Goal: Task Accomplishment & Management: Manage account settings

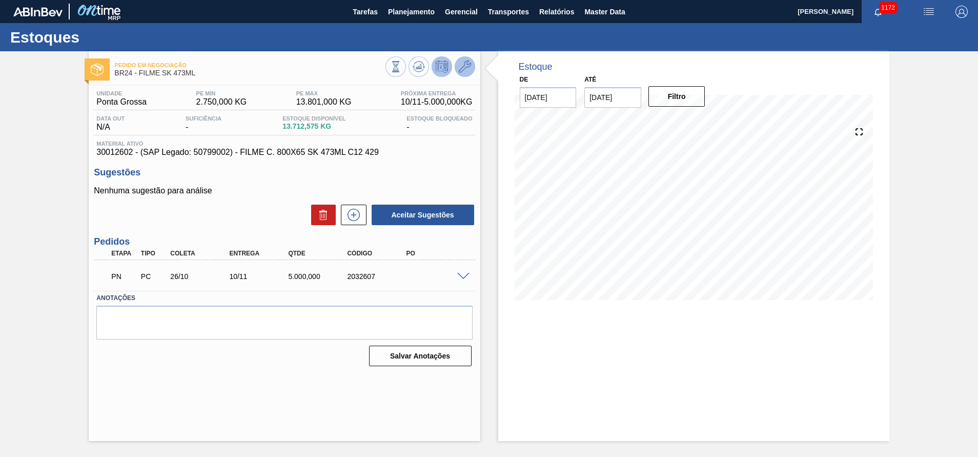
click at [466, 70] on icon at bounding box center [465, 66] width 12 height 12
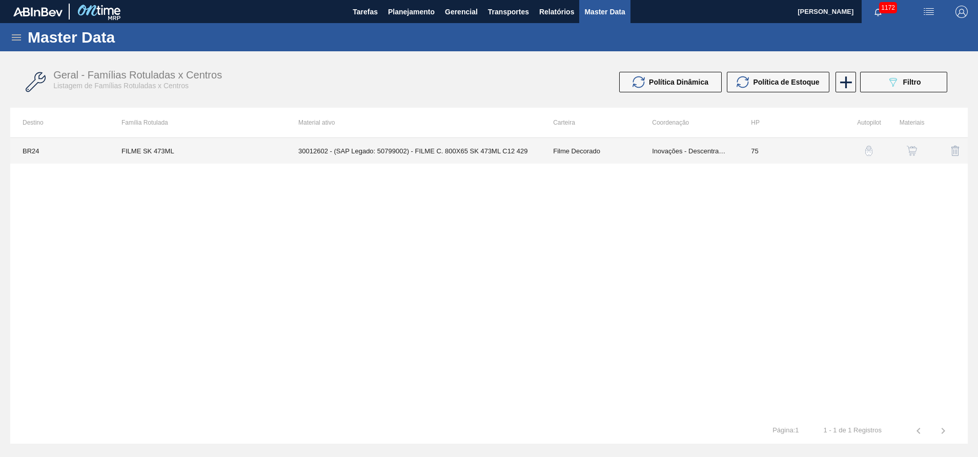
click at [557, 156] on td "Filme Decorado" at bounding box center [590, 151] width 99 height 26
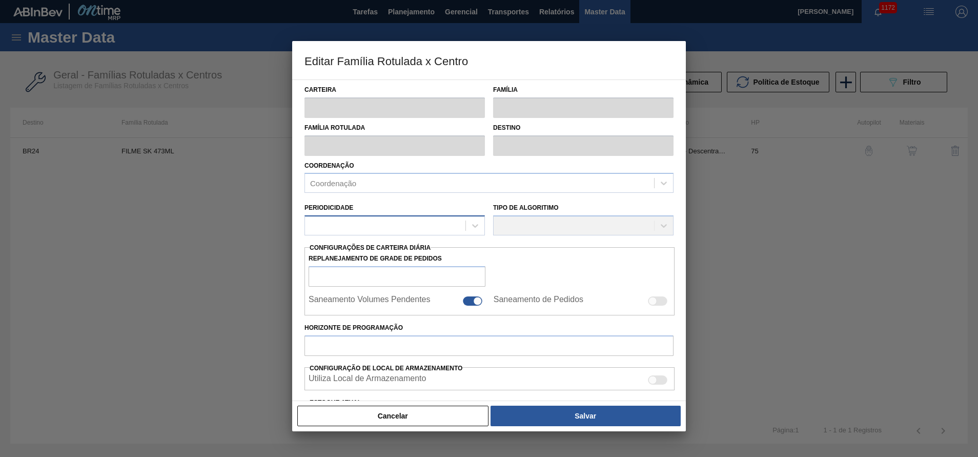
type input "Filme Decorado"
type input "FILME SK 473ML"
type input "BR24 - [GEOGRAPHIC_DATA]"
type input "75"
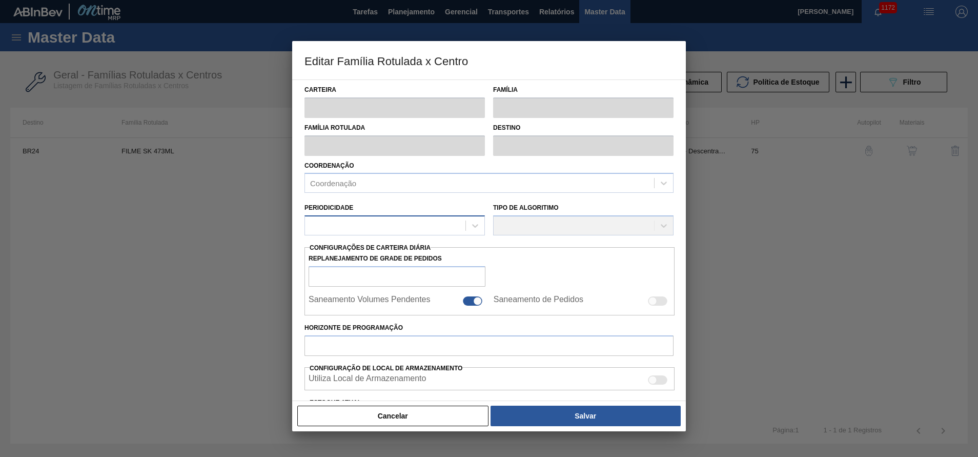
type input "2.750"
type input "13.801"
type input "67"
type input "10.154,170"
checkbox input "true"
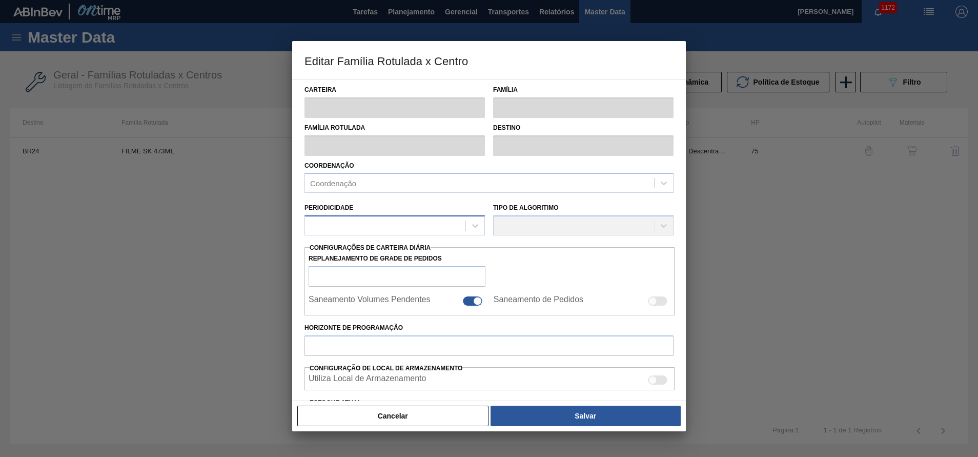
checkbox input "true"
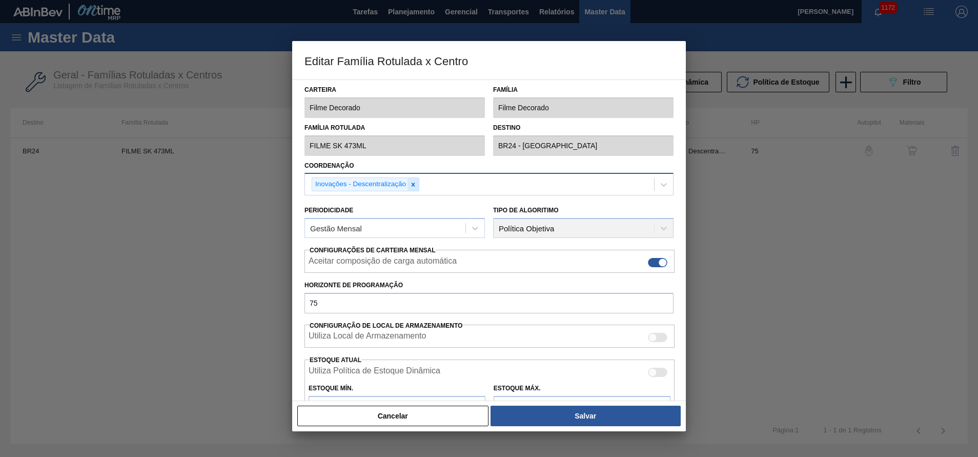
click at [416, 183] on icon at bounding box center [412, 184] width 7 height 7
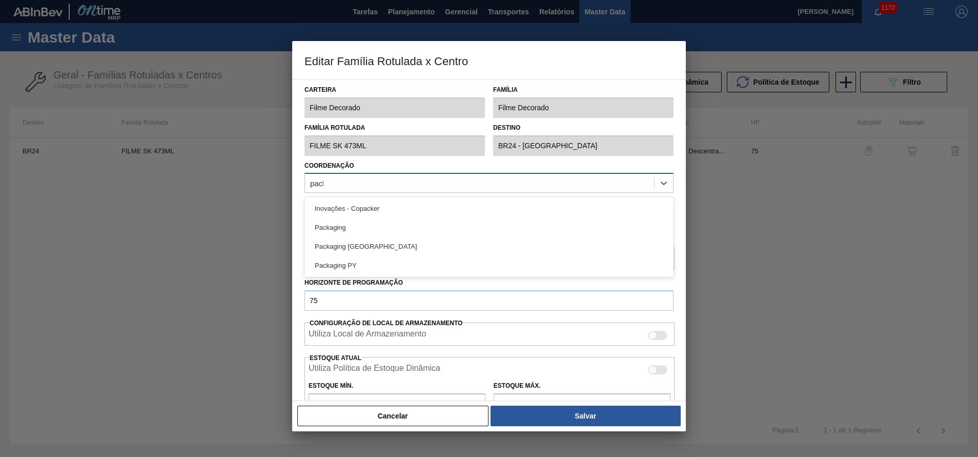
type input "packa"
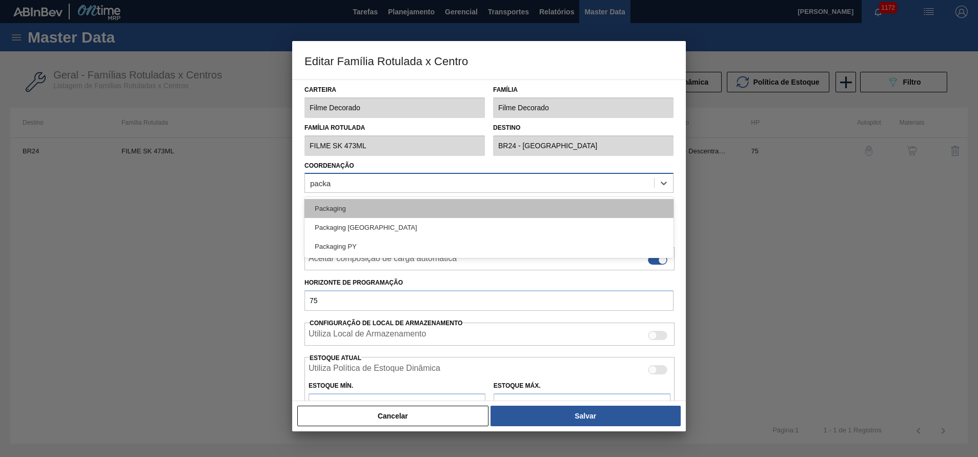
click at [352, 212] on div "Packaging" at bounding box center [488, 208] width 369 height 19
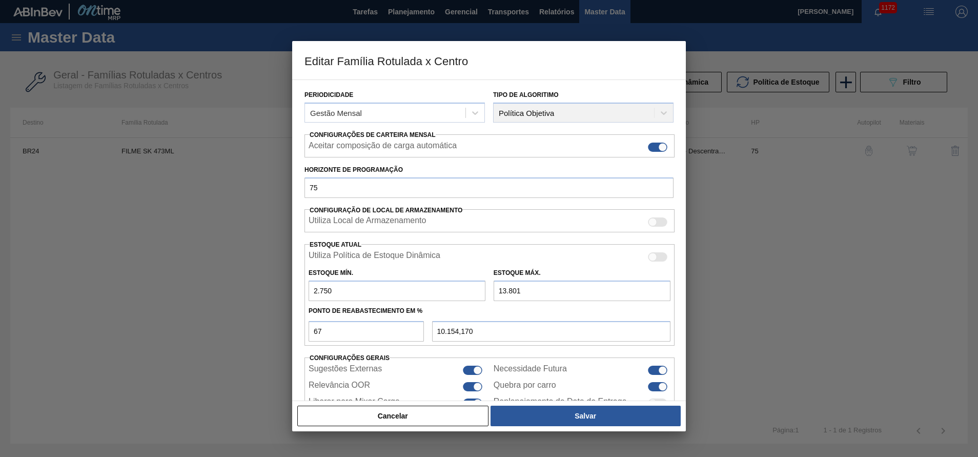
scroll to position [150, 0]
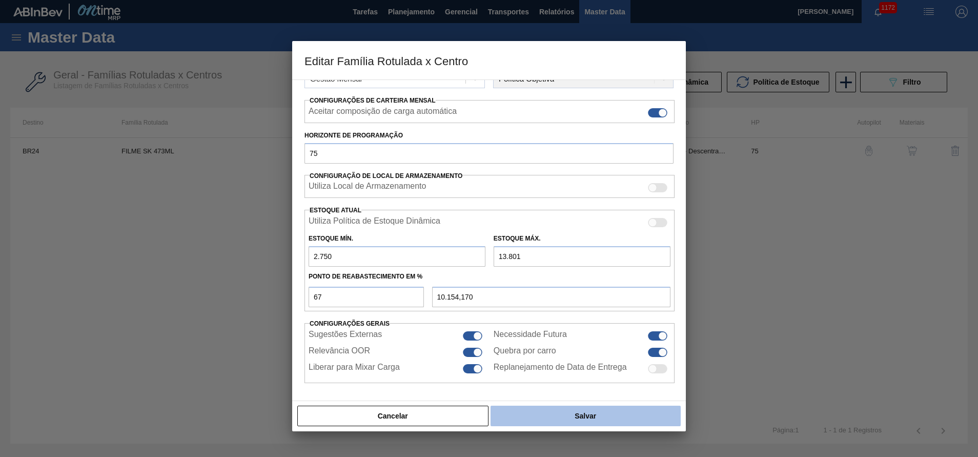
click at [575, 416] on button "Salvar" at bounding box center [585, 415] width 190 height 21
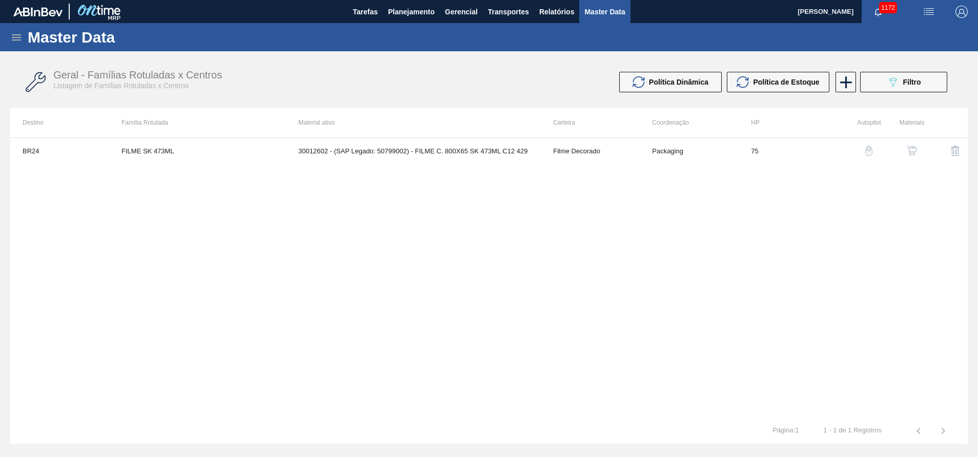
click at [911, 151] on img "button" at bounding box center [912, 151] width 10 height 10
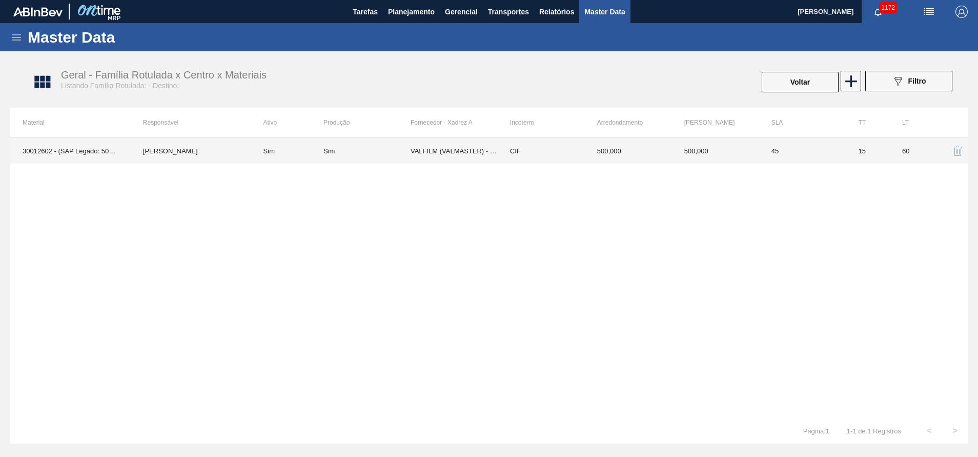
click at [369, 146] on td "Sim" at bounding box center [366, 151] width 87 height 26
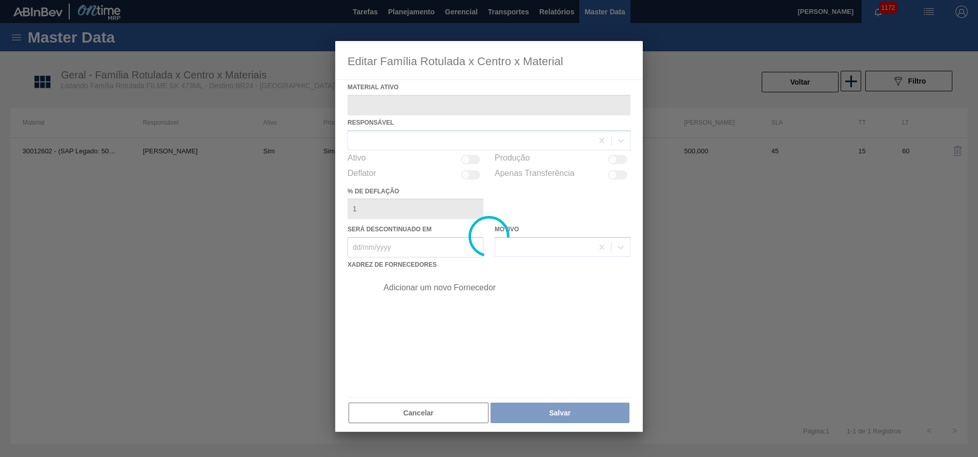
type ativo "30012602 - (SAP Legado: 50799002) - FILME C. 800X65 SK 473ML C12 429"
checkbox input "true"
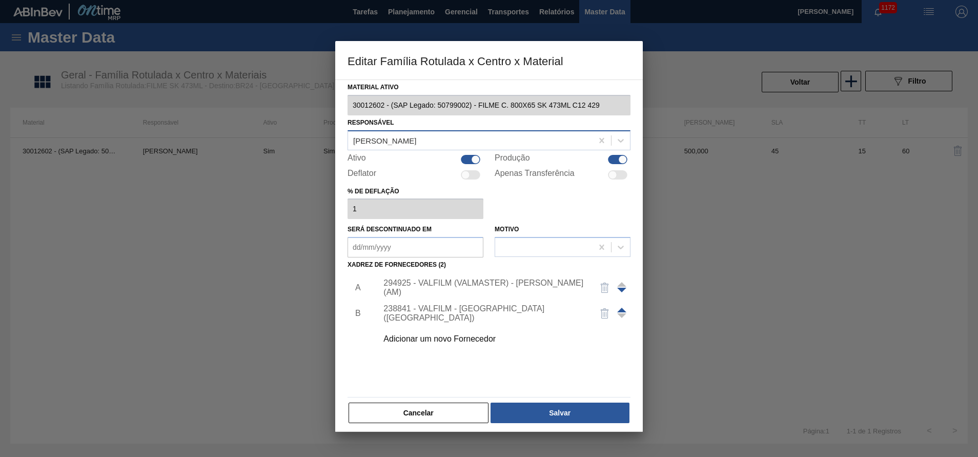
click at [377, 141] on div "[PERSON_NAME]" at bounding box center [384, 140] width 63 height 9
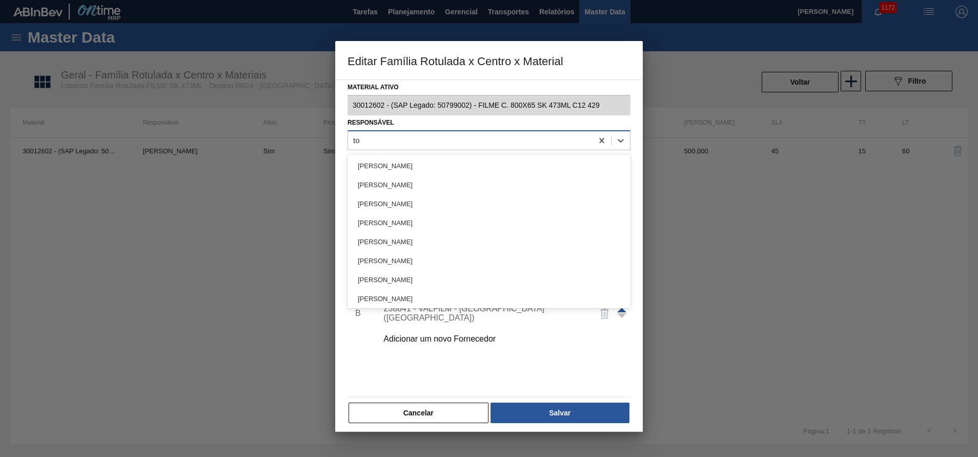
type input "tom"
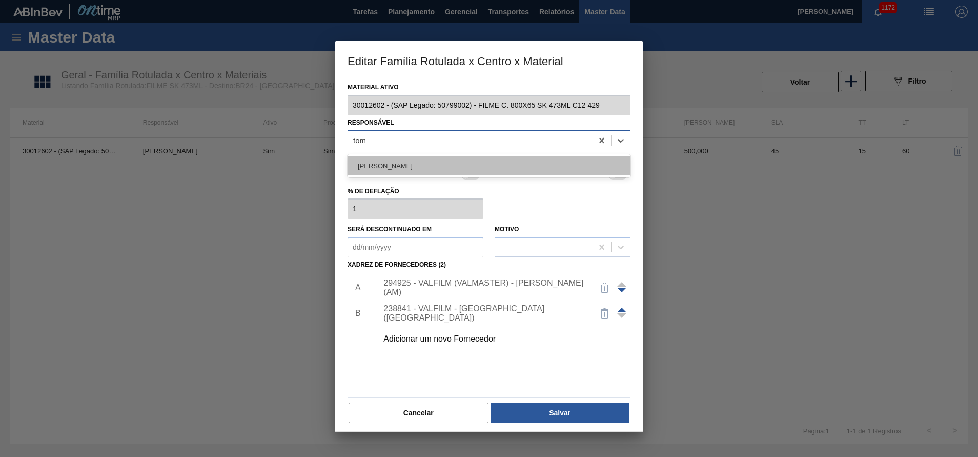
click at [369, 169] on div "[PERSON_NAME]" at bounding box center [488, 165] width 283 height 19
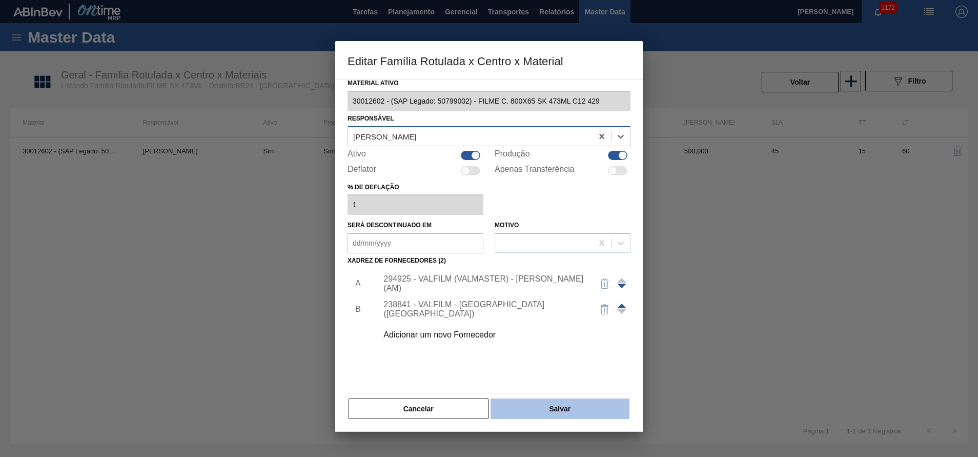
scroll to position [5, 0]
click at [572, 405] on button "Salvar" at bounding box center [559, 407] width 139 height 21
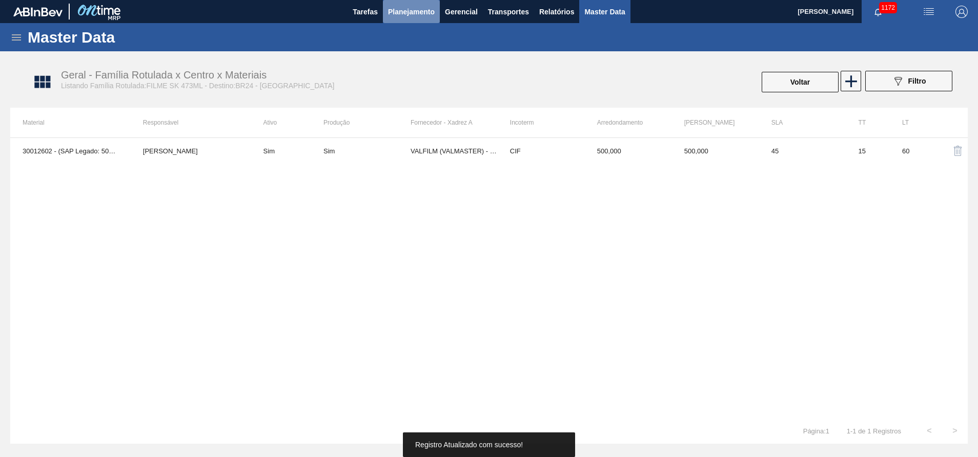
click at [394, 9] on span "Planejamento" at bounding box center [411, 12] width 47 height 12
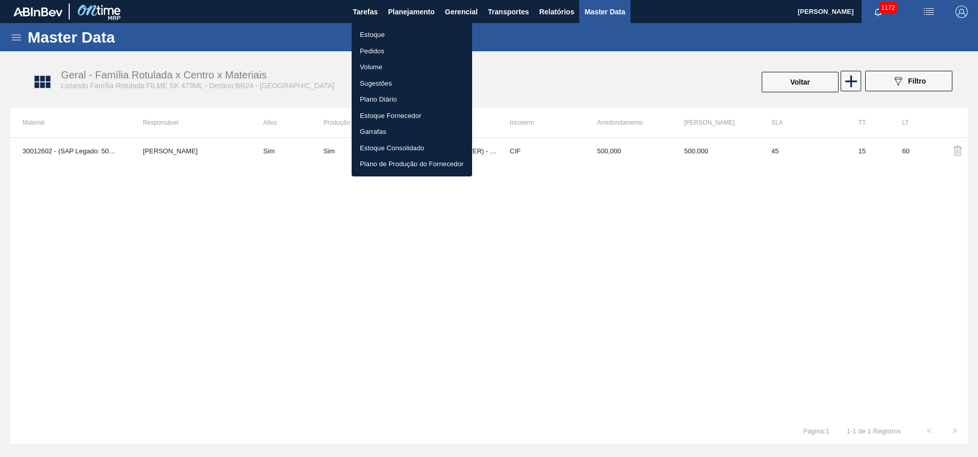
click at [364, 40] on li "Estoque" at bounding box center [412, 35] width 120 height 16
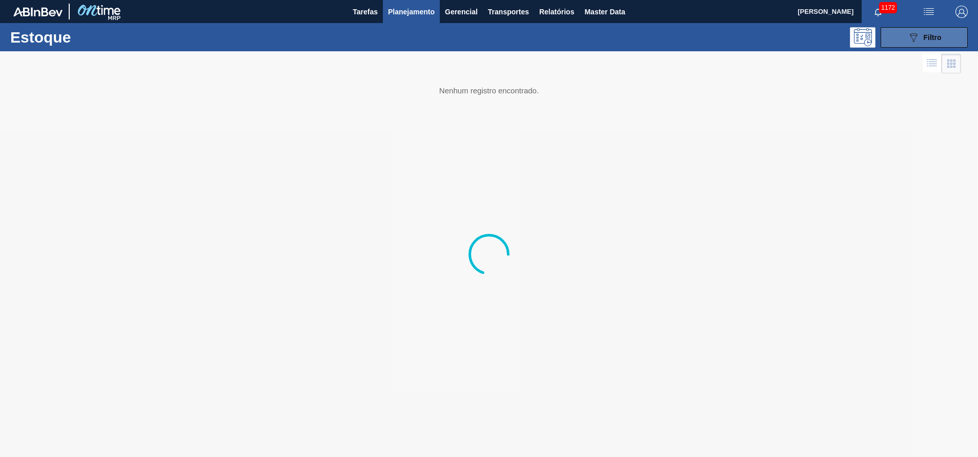
click at [933, 39] on span "Filtro" at bounding box center [933, 37] width 18 height 8
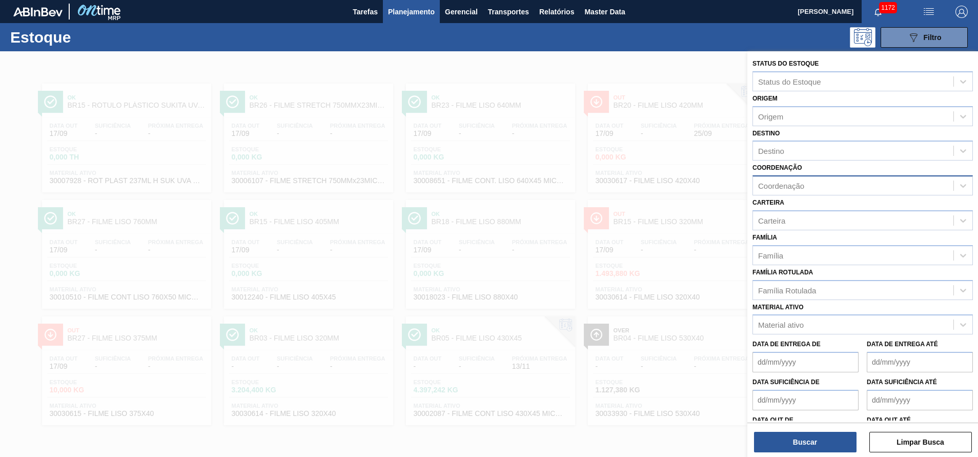
click at [777, 185] on div "Coordenação" at bounding box center [781, 185] width 46 height 9
type input "des"
